Goal: Information Seeking & Learning: Learn about a topic

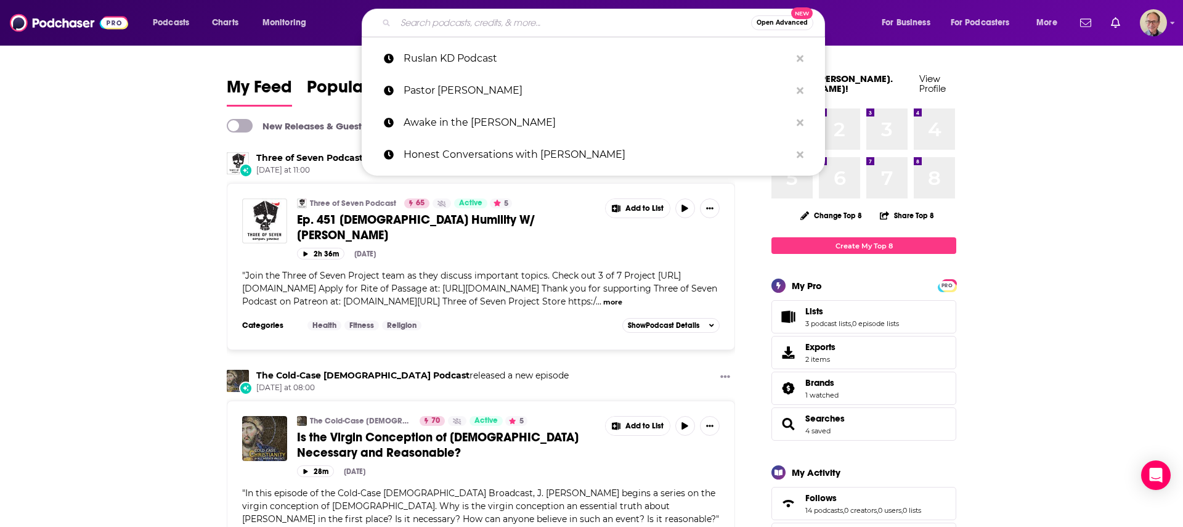
click at [475, 22] on input "Search podcasts, credits, & more..." at bounding box center [574, 23] width 356 height 20
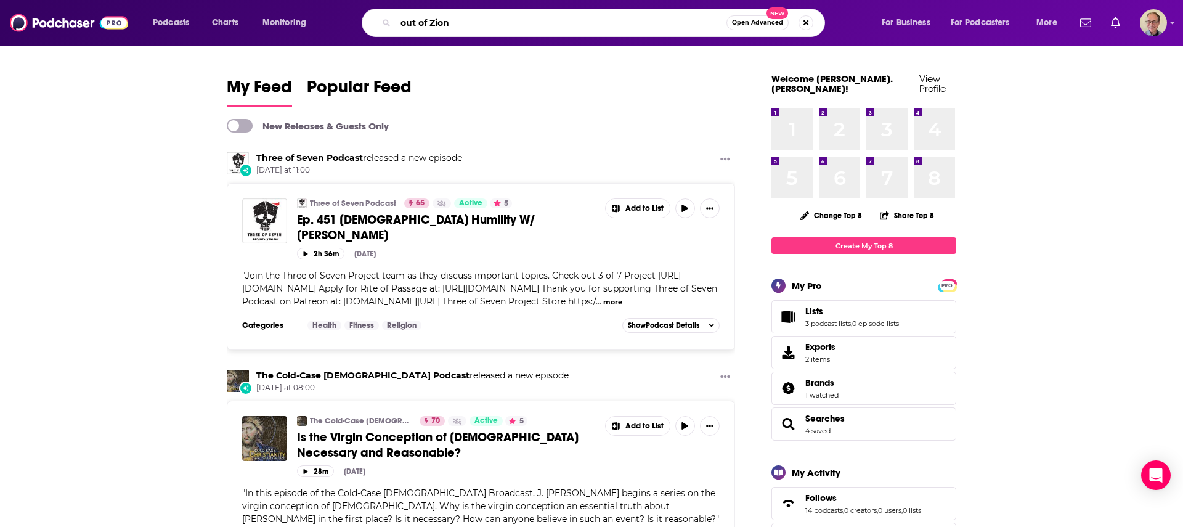
type input "out of Zion"
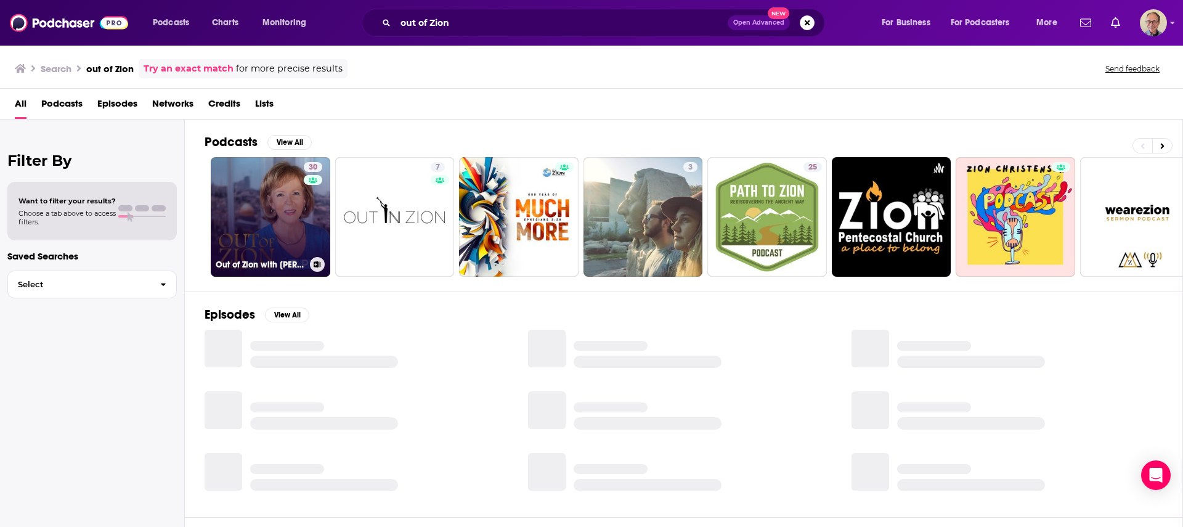
click at [276, 208] on link "30 Out of Zion with [PERSON_NAME]" at bounding box center [271, 217] width 120 height 120
